Goal: Task Accomplishment & Management: Use online tool/utility

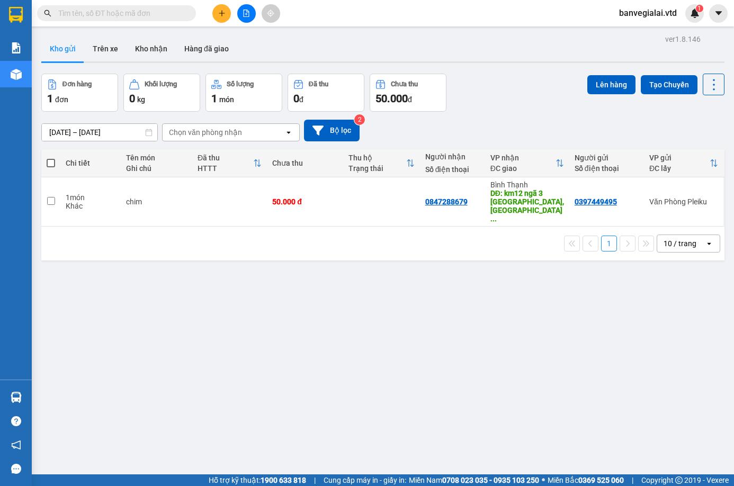
click at [53, 164] on span at bounding box center [51, 163] width 8 height 8
click at [51, 158] on input "checkbox" at bounding box center [51, 158] width 0 height 0
checkbox input "true"
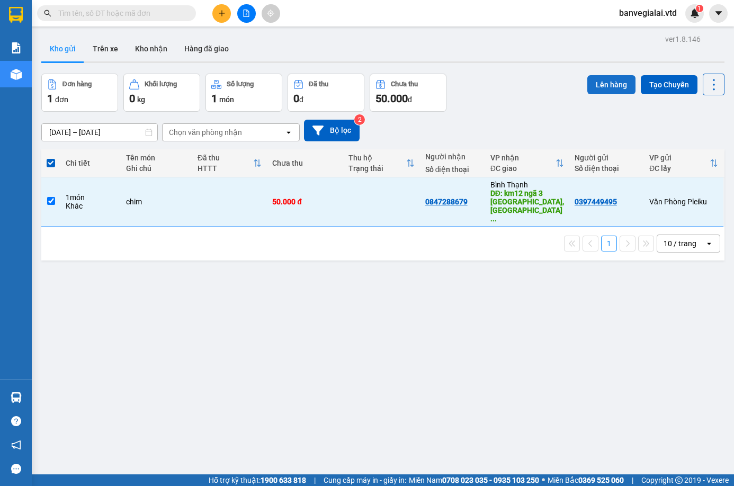
click at [604, 83] on button "Lên hàng" at bounding box center [611, 84] width 48 height 19
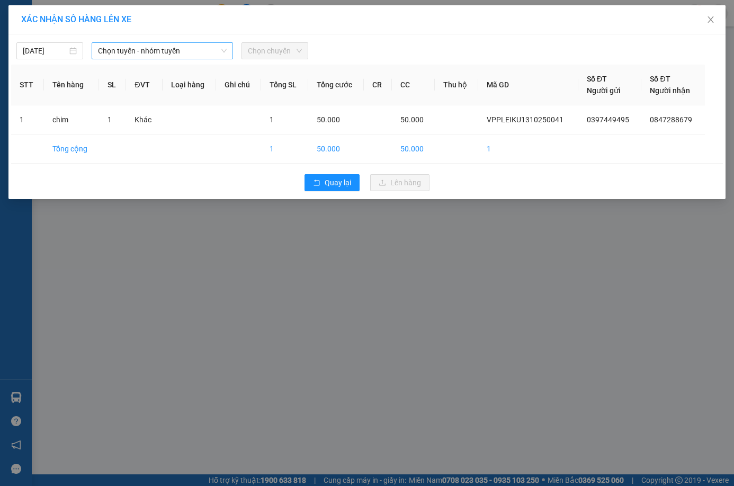
click at [194, 49] on span "Chọn tuyến - nhóm tuyến" at bounding box center [162, 51] width 129 height 16
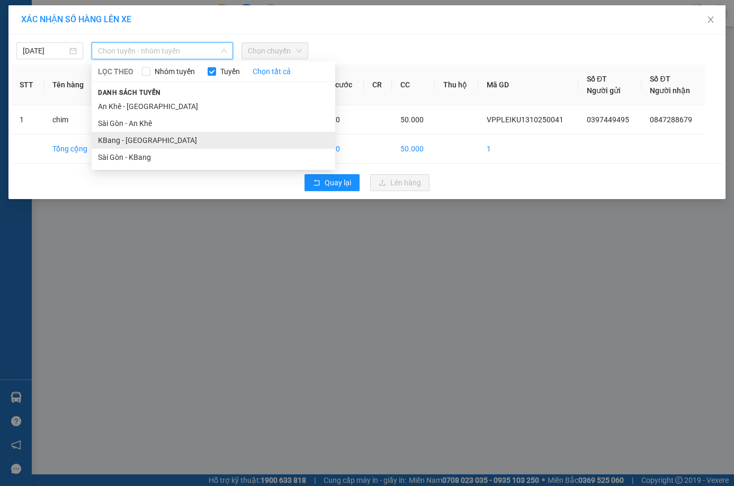
click at [127, 138] on li "KBang - Sài Gòn" at bounding box center [214, 140] width 244 height 17
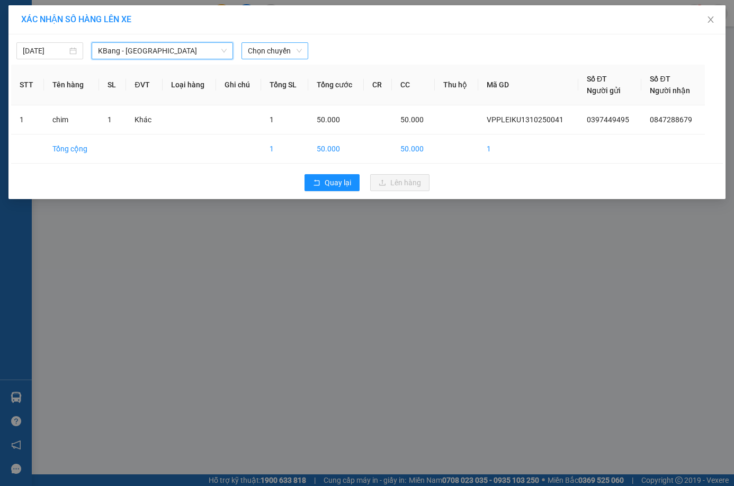
click at [266, 50] on span "Chọn chuyến" at bounding box center [275, 51] width 54 height 16
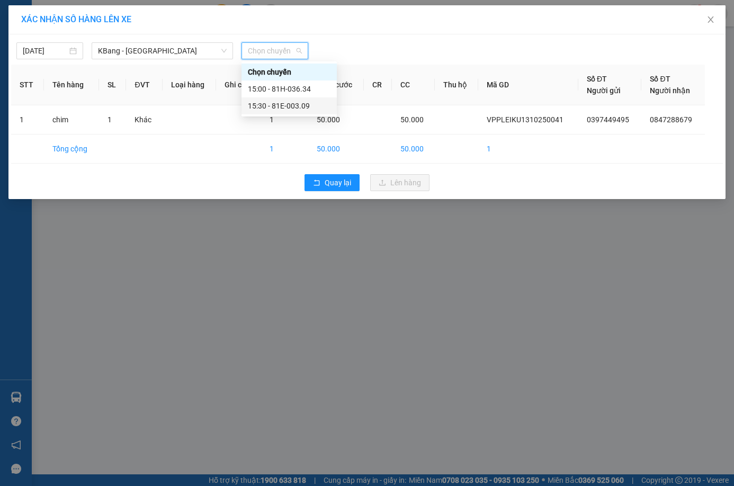
click at [292, 107] on div "15:30 - 81E-003.09" at bounding box center [289, 106] width 83 height 12
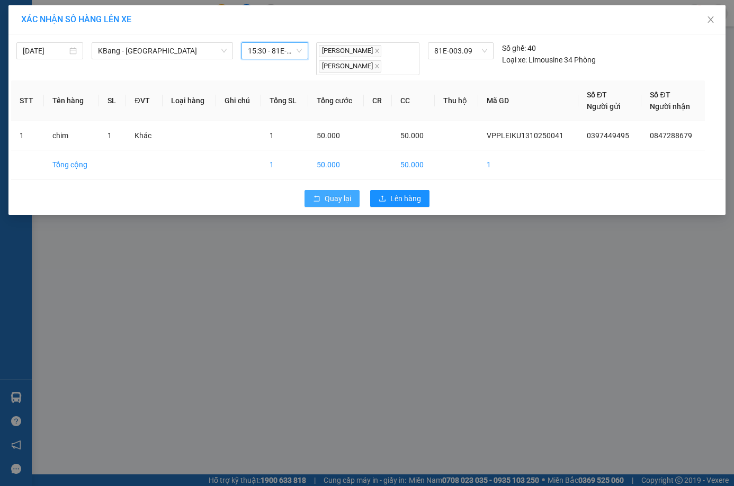
click at [332, 191] on button "Quay lại" at bounding box center [331, 198] width 55 height 17
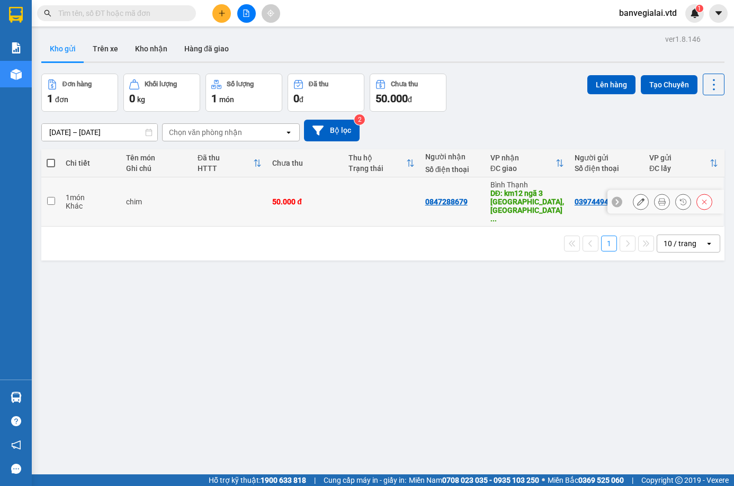
click at [49, 197] on input "checkbox" at bounding box center [51, 201] width 8 height 8
checkbox input "true"
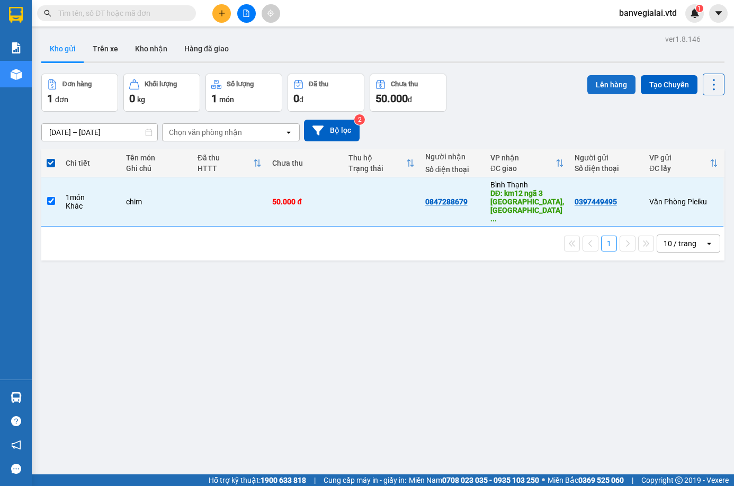
click at [587, 92] on button "Lên hàng" at bounding box center [611, 84] width 48 height 19
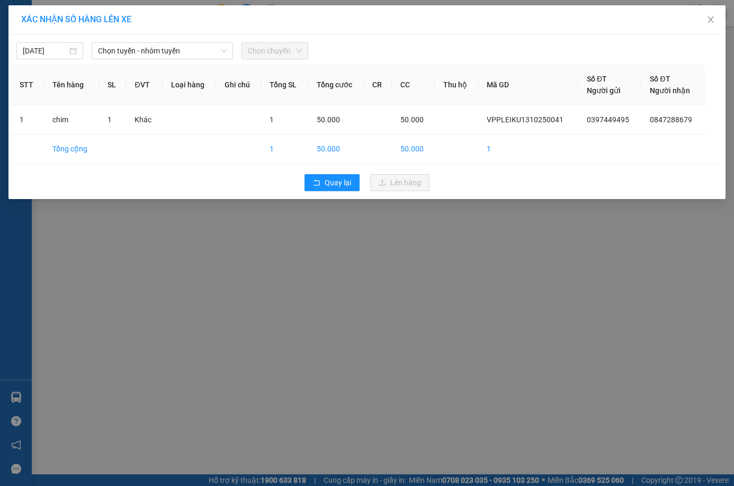
click at [245, 57] on div "Chọn chuyến" at bounding box center [274, 50] width 67 height 17
click at [203, 53] on span "Chọn tuyến - nhóm tuyến" at bounding box center [162, 51] width 129 height 16
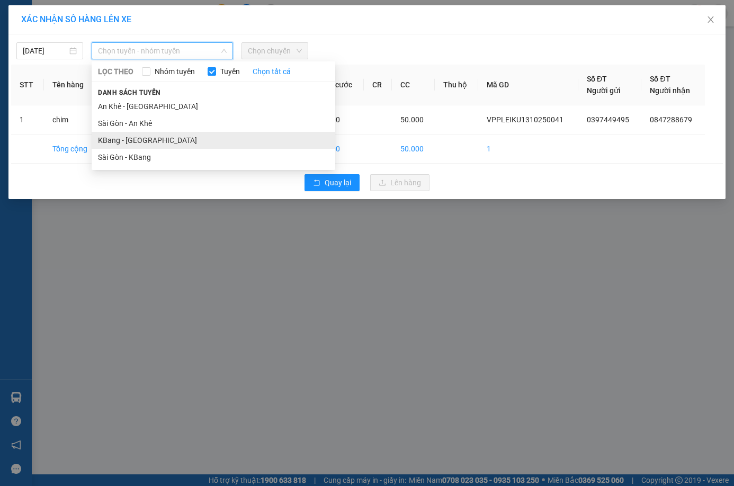
click at [121, 139] on li "KBang - Sài Gòn" at bounding box center [214, 140] width 244 height 17
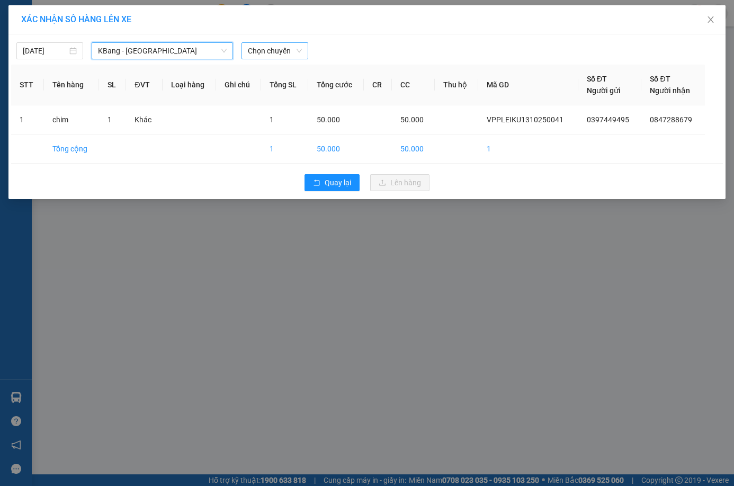
click at [285, 49] on span "Chọn chuyến" at bounding box center [275, 51] width 54 height 16
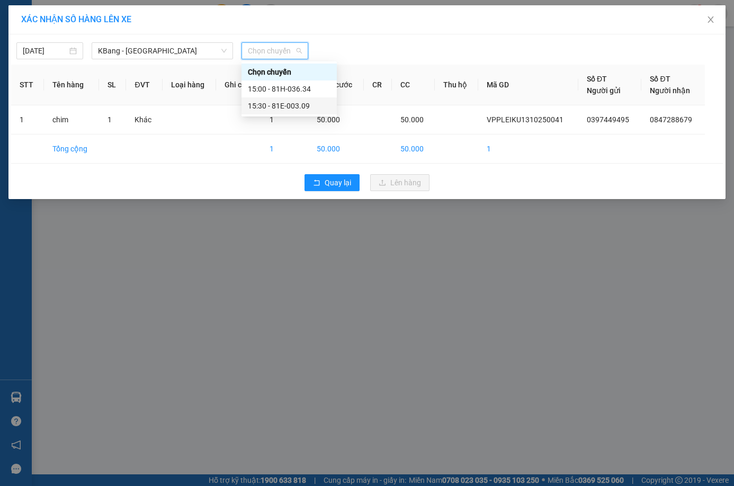
click at [300, 104] on div "15:30 - 81E-003.09" at bounding box center [289, 106] width 83 height 12
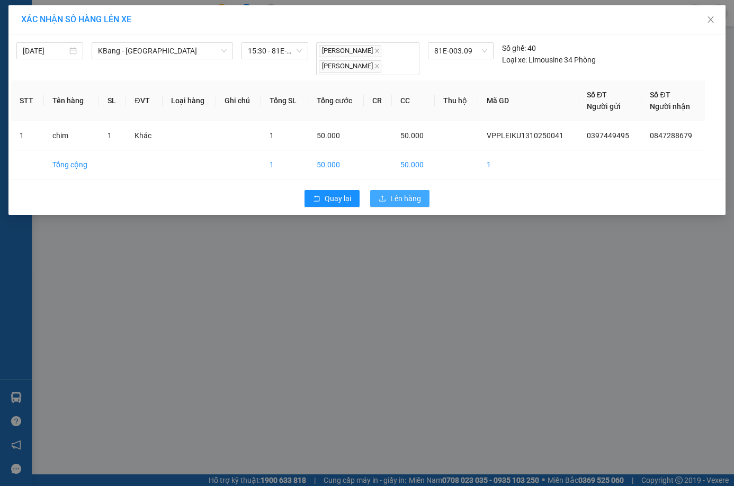
click at [386, 197] on icon "upload" at bounding box center [382, 198] width 7 height 7
